Goal: Find specific fact: Find contact information

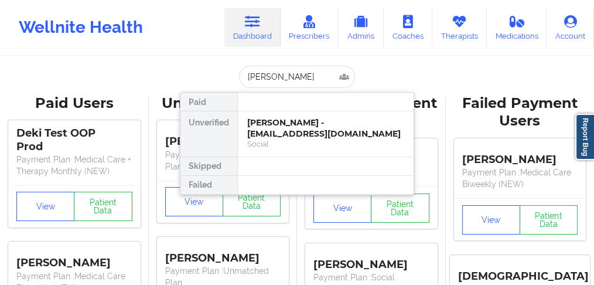
type input "[PERSON_NAME]"
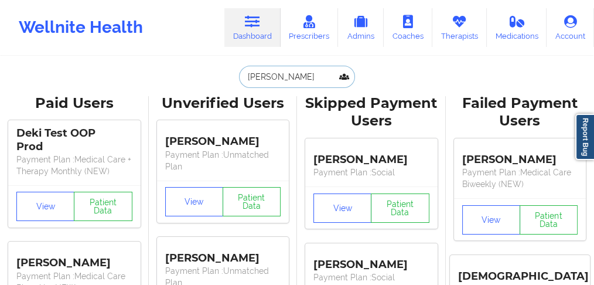
click at [307, 71] on input "[PERSON_NAME]" at bounding box center [297, 77] width 116 height 22
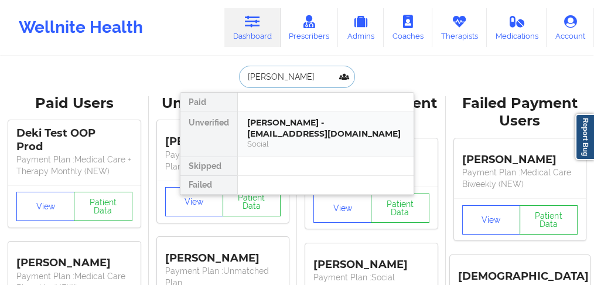
click at [274, 128] on div "[PERSON_NAME] - [EMAIL_ADDRESS][DOMAIN_NAME]" at bounding box center [325, 128] width 157 height 22
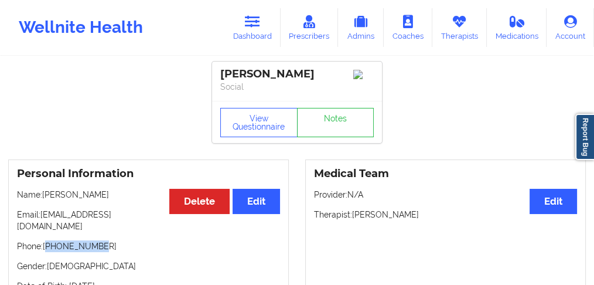
drag, startPoint x: 104, startPoint y: 237, endPoint x: 49, endPoint y: 242, distance: 55.9
click at [49, 242] on p "Phone: [PHONE_NUMBER]" at bounding box center [148, 246] width 263 height 12
copy p "19049626384"
click at [258, 26] on icon at bounding box center [252, 21] width 15 height 13
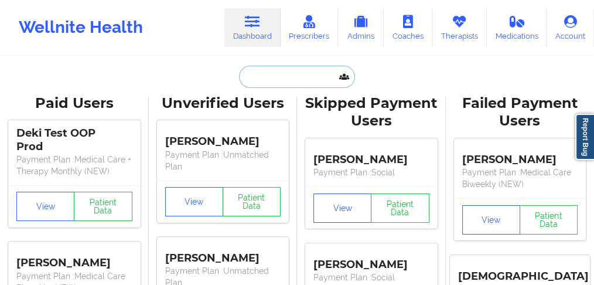
click at [288, 79] on input "text" at bounding box center [297, 77] width 116 height 22
paste input "[PERSON_NAME]"
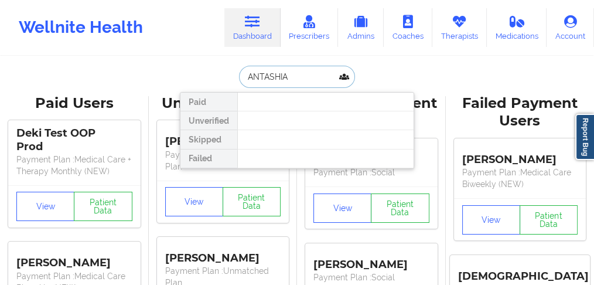
type input "ANTASHIA"
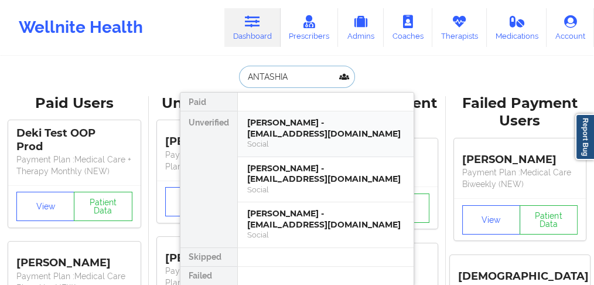
click at [284, 124] on div "[PERSON_NAME] - [EMAIL_ADDRESS][DOMAIN_NAME]" at bounding box center [325, 128] width 157 height 22
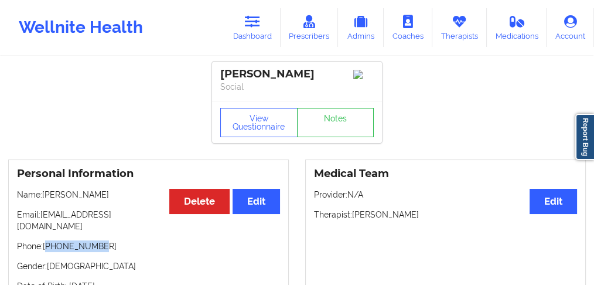
drag, startPoint x: 106, startPoint y: 236, endPoint x: 48, endPoint y: 238, distance: 57.5
click at [48, 240] on p "Phone: [PHONE_NUMBER]" at bounding box center [148, 246] width 263 height 12
copy p "14074856250"
drag, startPoint x: 111, startPoint y: 198, endPoint x: 43, endPoint y: 196, distance: 68.0
click at [43, 196] on p "Name: [PERSON_NAME]" at bounding box center [148, 195] width 263 height 12
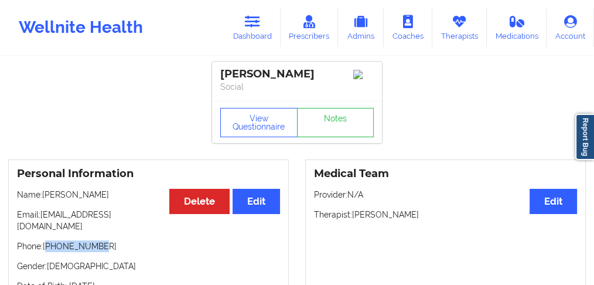
copy p "[PERSON_NAME]"
click at [65, 199] on p "Name: [PERSON_NAME]" at bounding box center [148, 195] width 263 height 12
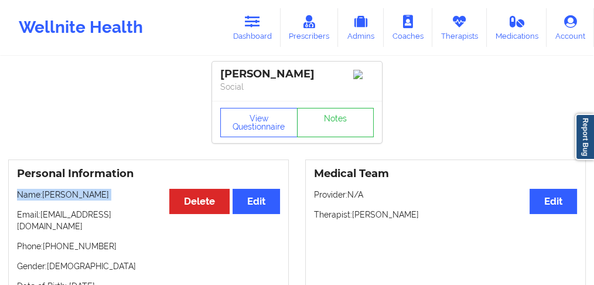
click at [65, 199] on p "Name: [PERSON_NAME]" at bounding box center [148, 195] width 263 height 12
click at [236, 75] on div "[PERSON_NAME]" at bounding box center [297, 73] width 154 height 13
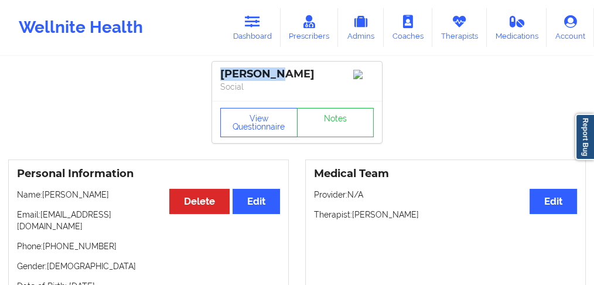
click at [236, 75] on div "[PERSON_NAME]" at bounding box center [297, 73] width 154 height 13
copy div "Antashia"
click at [254, 25] on icon at bounding box center [252, 21] width 15 height 13
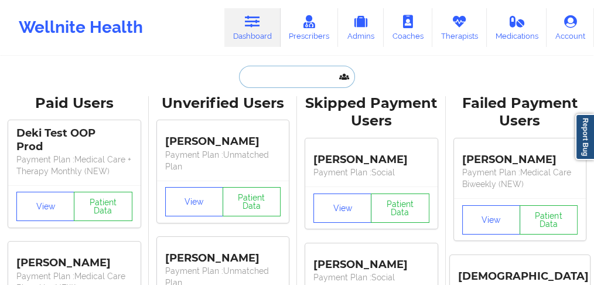
click at [287, 74] on input "text" at bounding box center [297, 77] width 116 height 22
paste input "[PERSON_NAME]"
type input "[PERSON_NAME]"
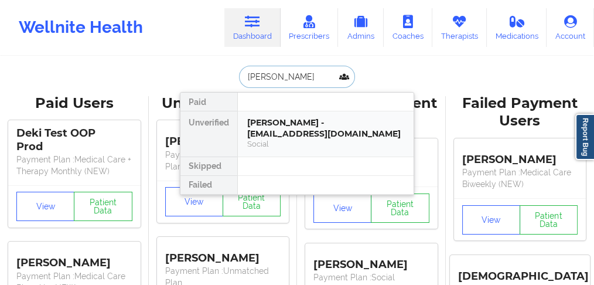
click at [274, 126] on div "[PERSON_NAME] - [EMAIL_ADDRESS][DOMAIN_NAME]" at bounding box center [325, 128] width 157 height 22
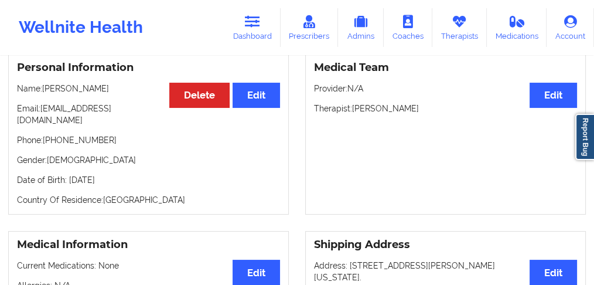
scroll to position [78, 0]
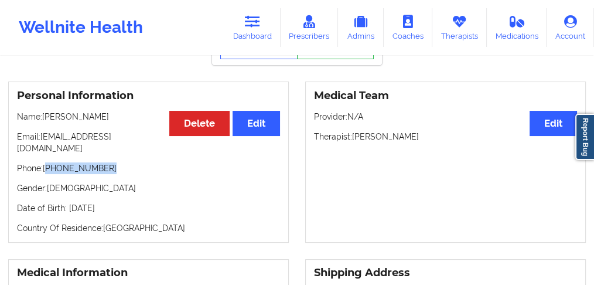
drag, startPoint x: 114, startPoint y: 158, endPoint x: 48, endPoint y: 159, distance: 66.3
click at [48, 162] on p "Phone: [PHONE_NUMBER]" at bounding box center [148, 168] width 263 height 12
copy p "[PHONE_NUMBER]"
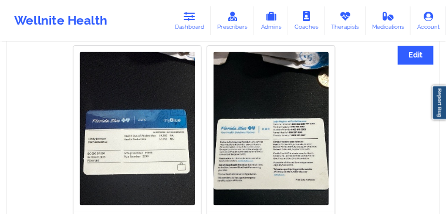
scroll to position [938, 0]
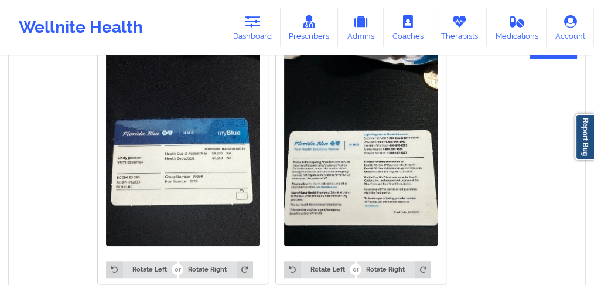
click at [168, 163] on img at bounding box center [183, 144] width 154 height 205
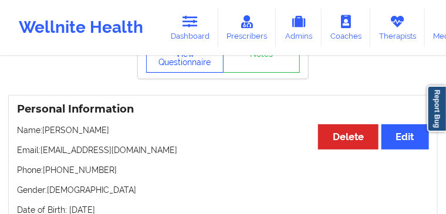
scroll to position [0, 0]
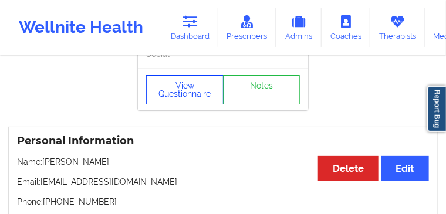
click at [191, 104] on button "View Questionnaire" at bounding box center [184, 89] width 77 height 29
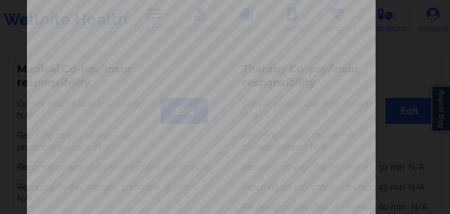
scroll to position [345, 0]
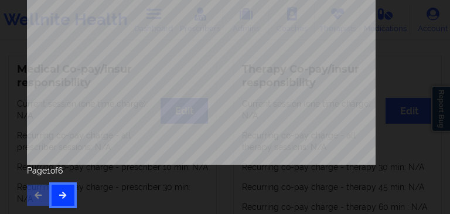
click at [61, 198] on icon "button" at bounding box center [63, 194] width 10 height 7
click at [62, 198] on icon "button" at bounding box center [63, 194] width 10 height 7
click at [67, 198] on button "button" at bounding box center [63, 195] width 23 height 21
click at [72, 195] on button "button" at bounding box center [63, 195] width 23 height 21
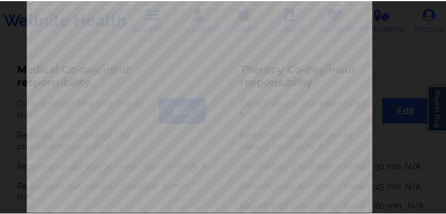
scroll to position [0, 0]
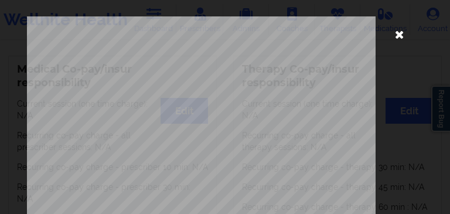
click at [393, 33] on icon at bounding box center [399, 34] width 19 height 19
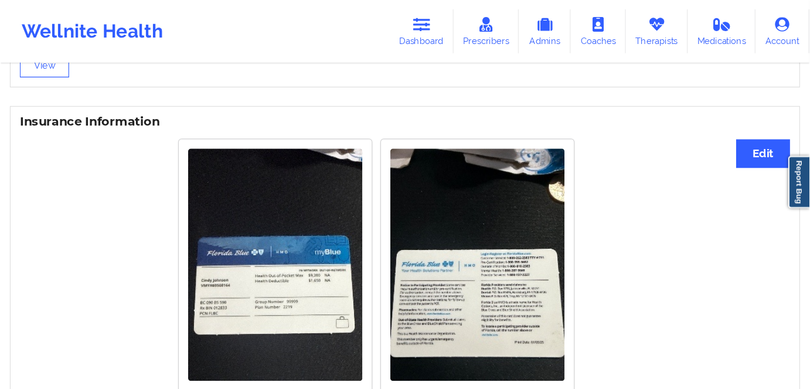
scroll to position [837, 0]
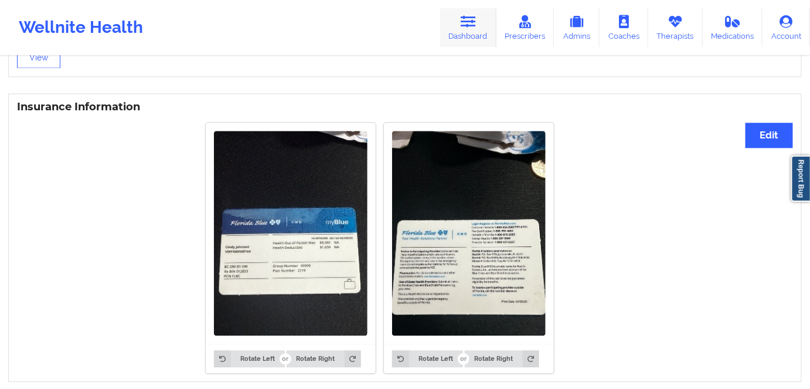
click at [487, 30] on link "Dashboard" at bounding box center [468, 27] width 56 height 39
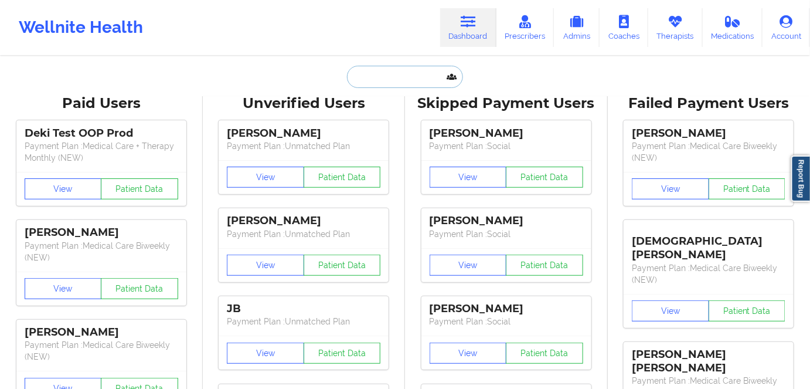
click at [385, 81] on input "text" at bounding box center [405, 77] width 116 height 22
paste input "[PERSON_NAME]"
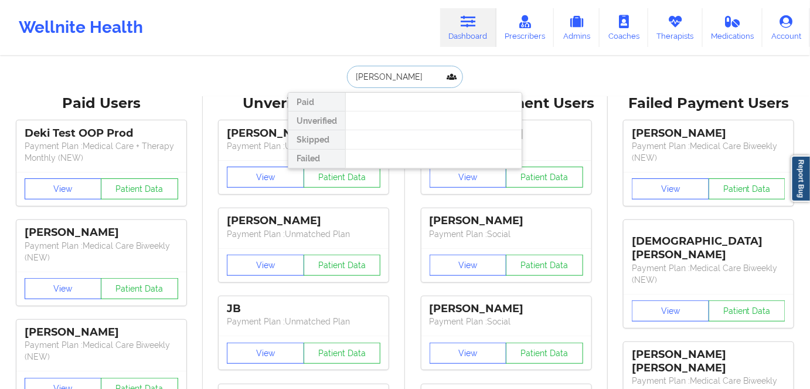
click at [416, 78] on input "[PERSON_NAME]" at bounding box center [405, 77] width 116 height 22
click at [352, 73] on input "[PERSON_NAME]" at bounding box center [405, 77] width 116 height 22
click at [386, 72] on input "[PERSON_NAME]" at bounding box center [405, 77] width 116 height 22
type input "[PERSON_NAME]"
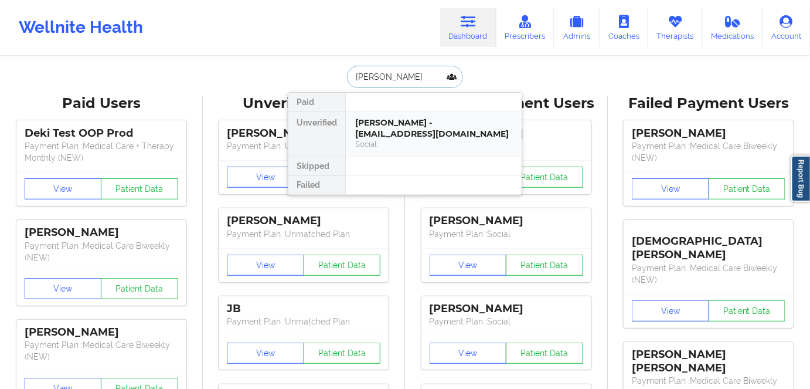
click at [386, 127] on div "[PERSON_NAME] - [EMAIL_ADDRESS][DOMAIN_NAME]" at bounding box center [433, 128] width 157 height 22
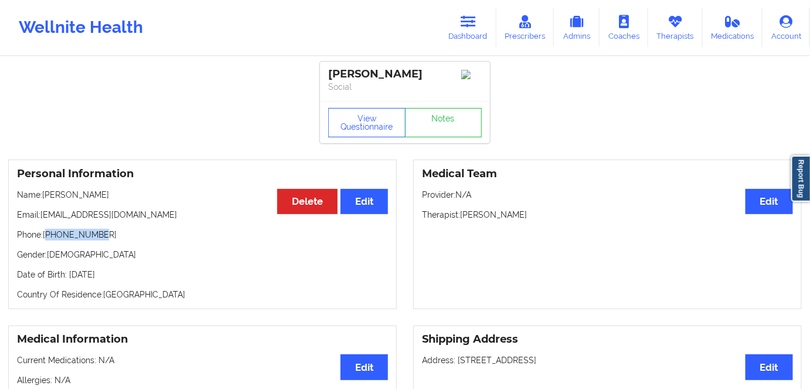
drag, startPoint x: 114, startPoint y: 234, endPoint x: 49, endPoint y: 241, distance: 64.8
click at [49, 240] on p "Phone: [PHONE_NUMBER]" at bounding box center [202, 235] width 371 height 12
copy p "19543473688"
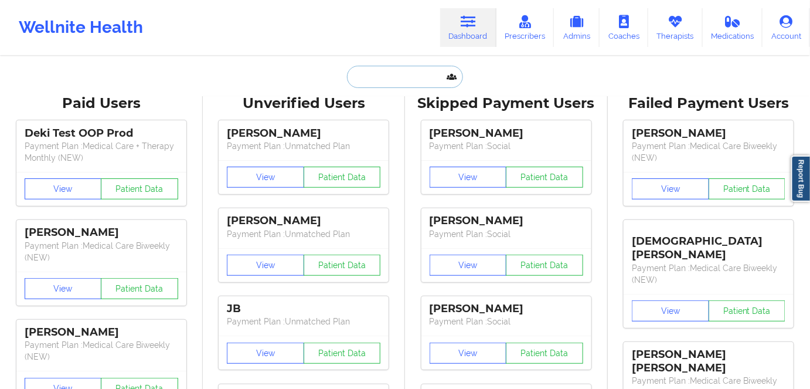
click at [372, 75] on input "text" at bounding box center [405, 77] width 116 height 22
paste input "[PERSON_NAME]"
type input "[PERSON_NAME]"
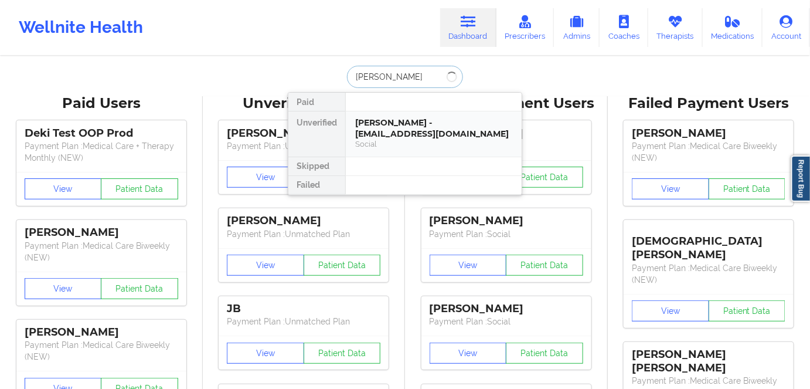
click at [366, 125] on div "[PERSON_NAME] - [EMAIL_ADDRESS][DOMAIN_NAME]" at bounding box center [433, 128] width 157 height 22
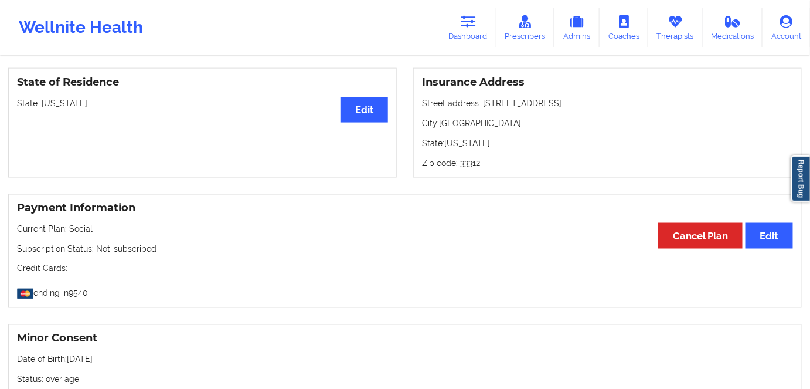
scroll to position [409, 0]
